Goal: Obtain resource: Download file/media

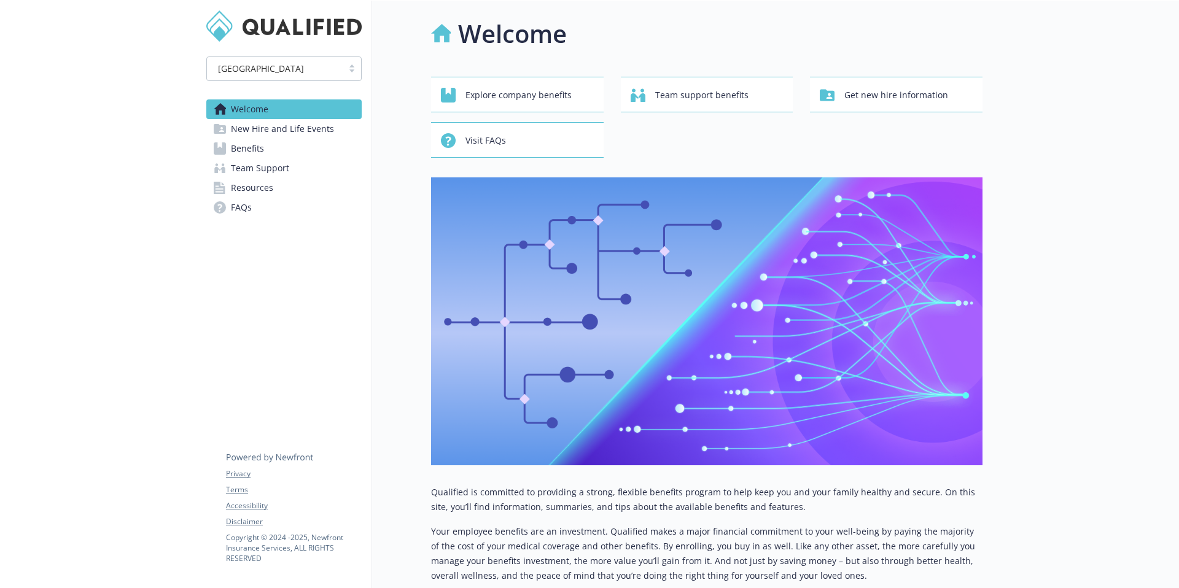
click at [251, 146] on span "Benefits" at bounding box center [247, 149] width 33 height 20
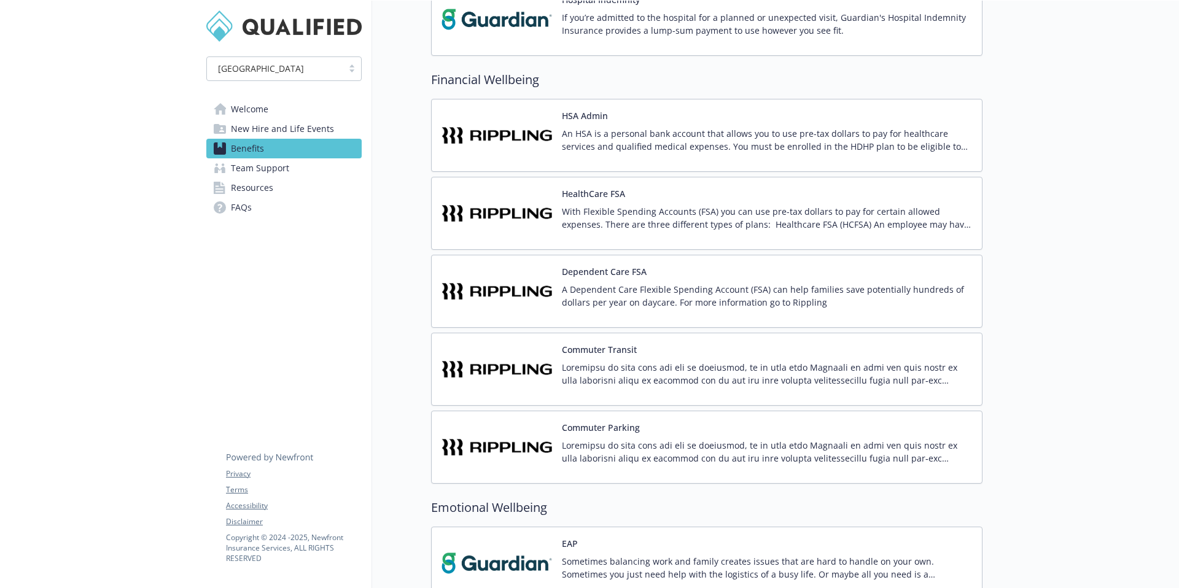
scroll to position [1665, 0]
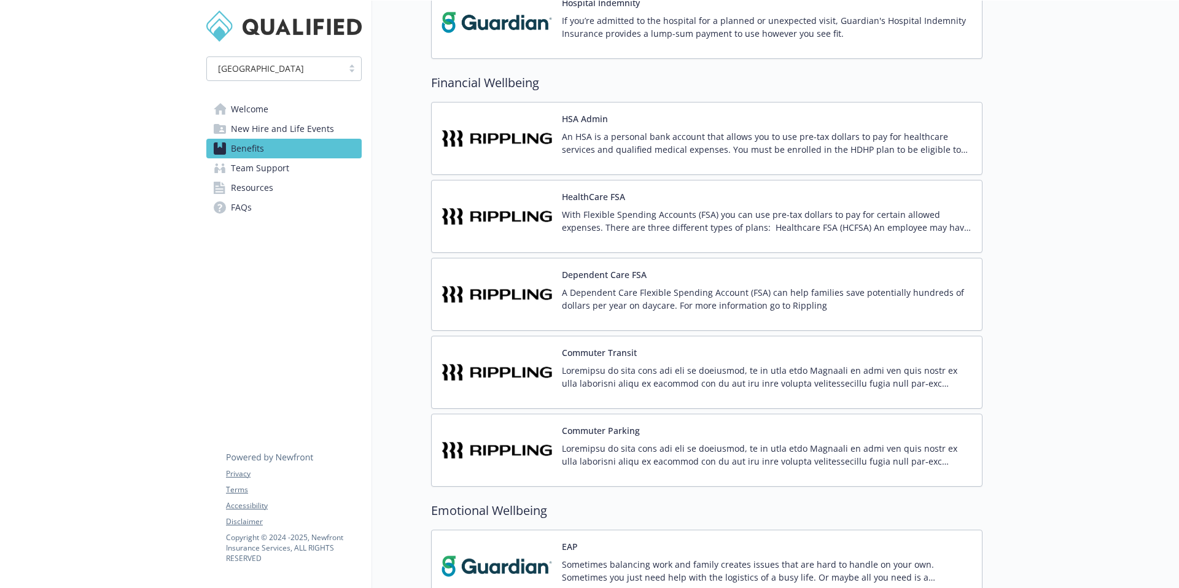
click at [591, 220] on p "With Flexible Spending Accounts (FSA) you can use pre-tax dollars to pay for ce…" at bounding box center [767, 221] width 410 height 26
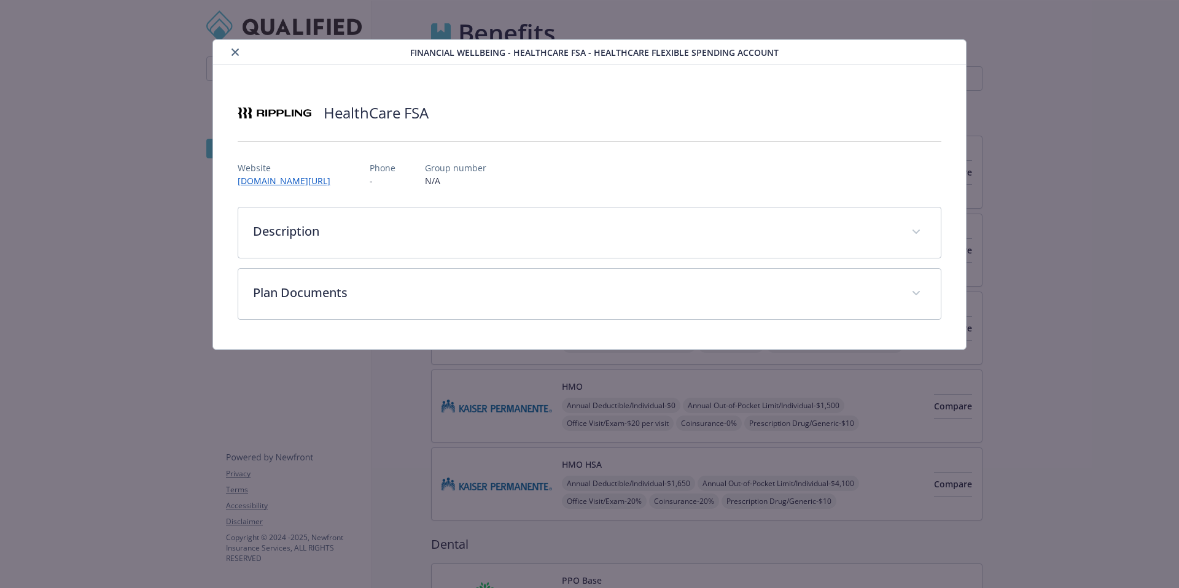
scroll to position [1665, 0]
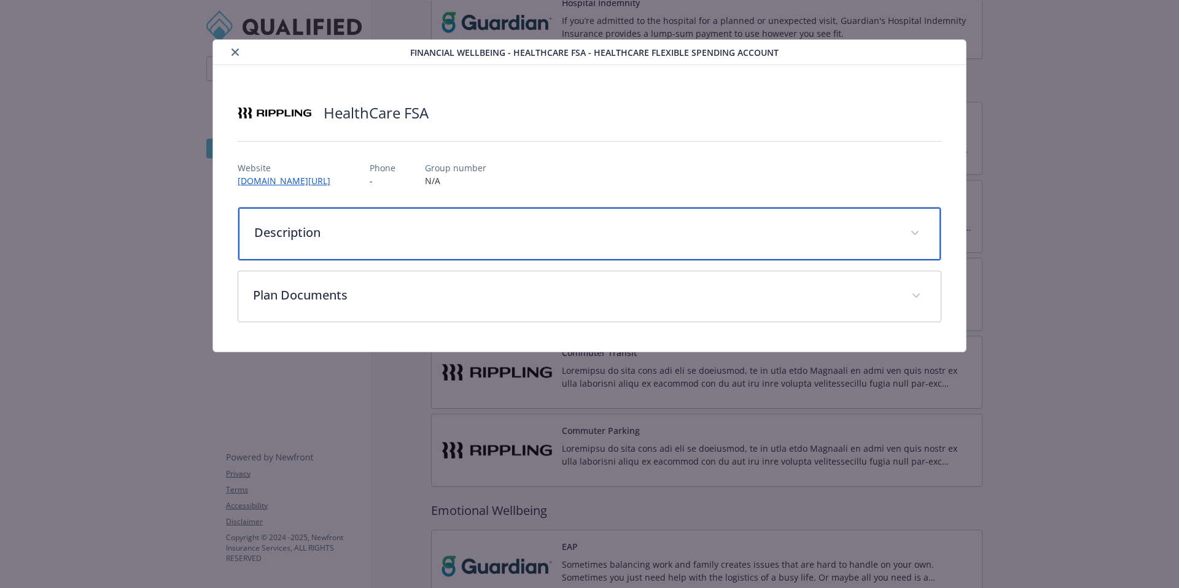
click at [591, 220] on div "Description" at bounding box center [589, 234] width 703 height 53
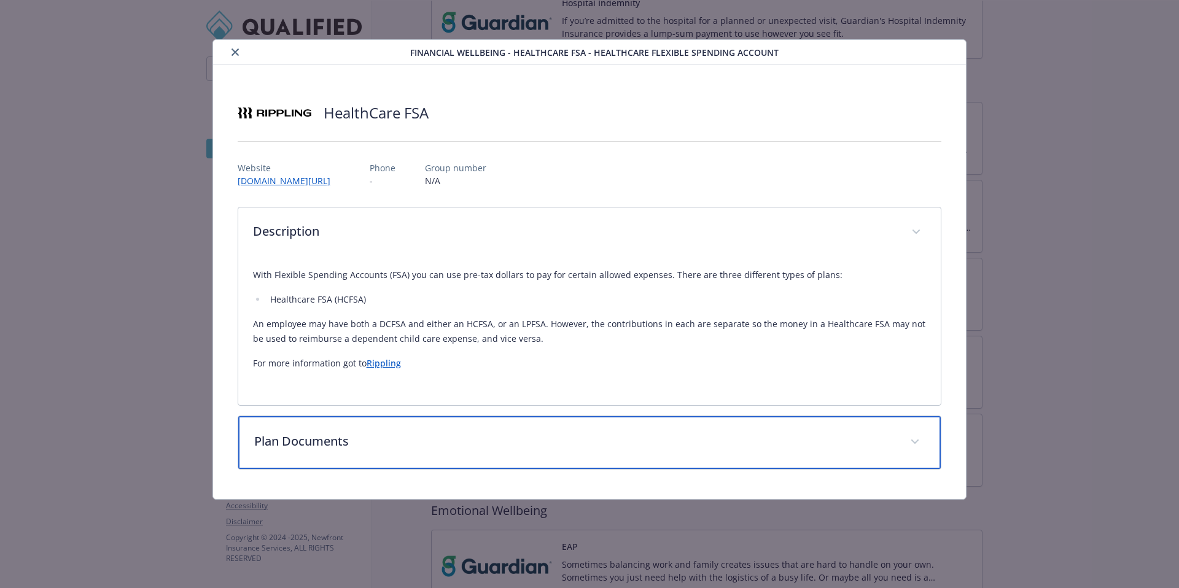
click at [628, 454] on div "Plan Documents" at bounding box center [589, 442] width 703 height 53
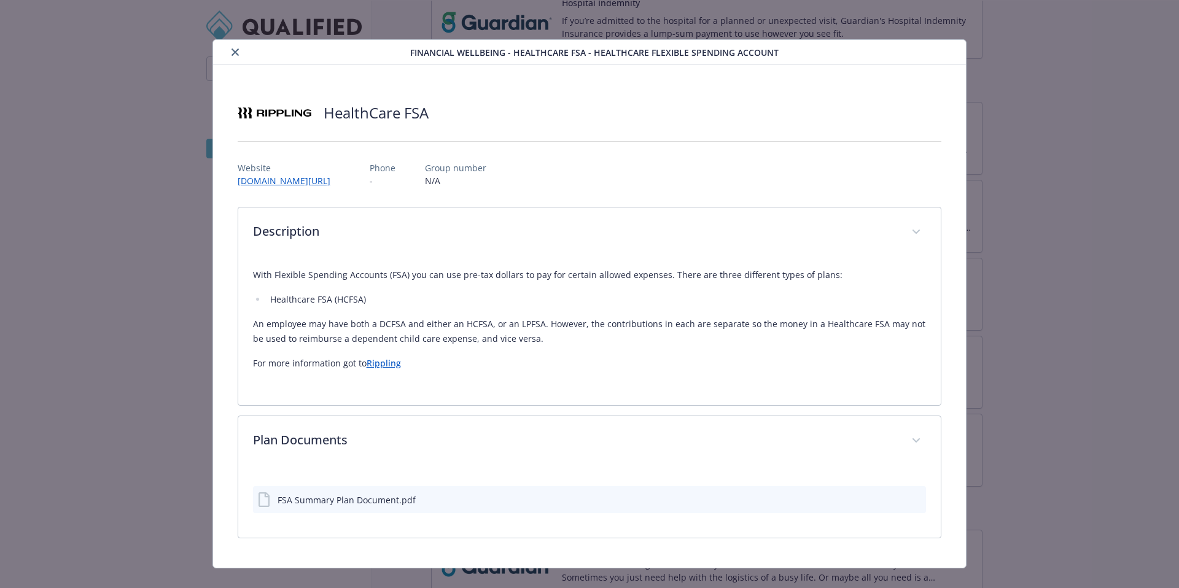
click at [334, 499] on div "FSA Summary Plan Document.pdf" at bounding box center [347, 500] width 138 height 13
click at [893, 499] on icon "download file" at bounding box center [894, 497] width 8 height 7
click at [379, 366] on link "Rippling" at bounding box center [384, 363] width 34 height 12
